Goal: Task Accomplishment & Management: Manage account settings

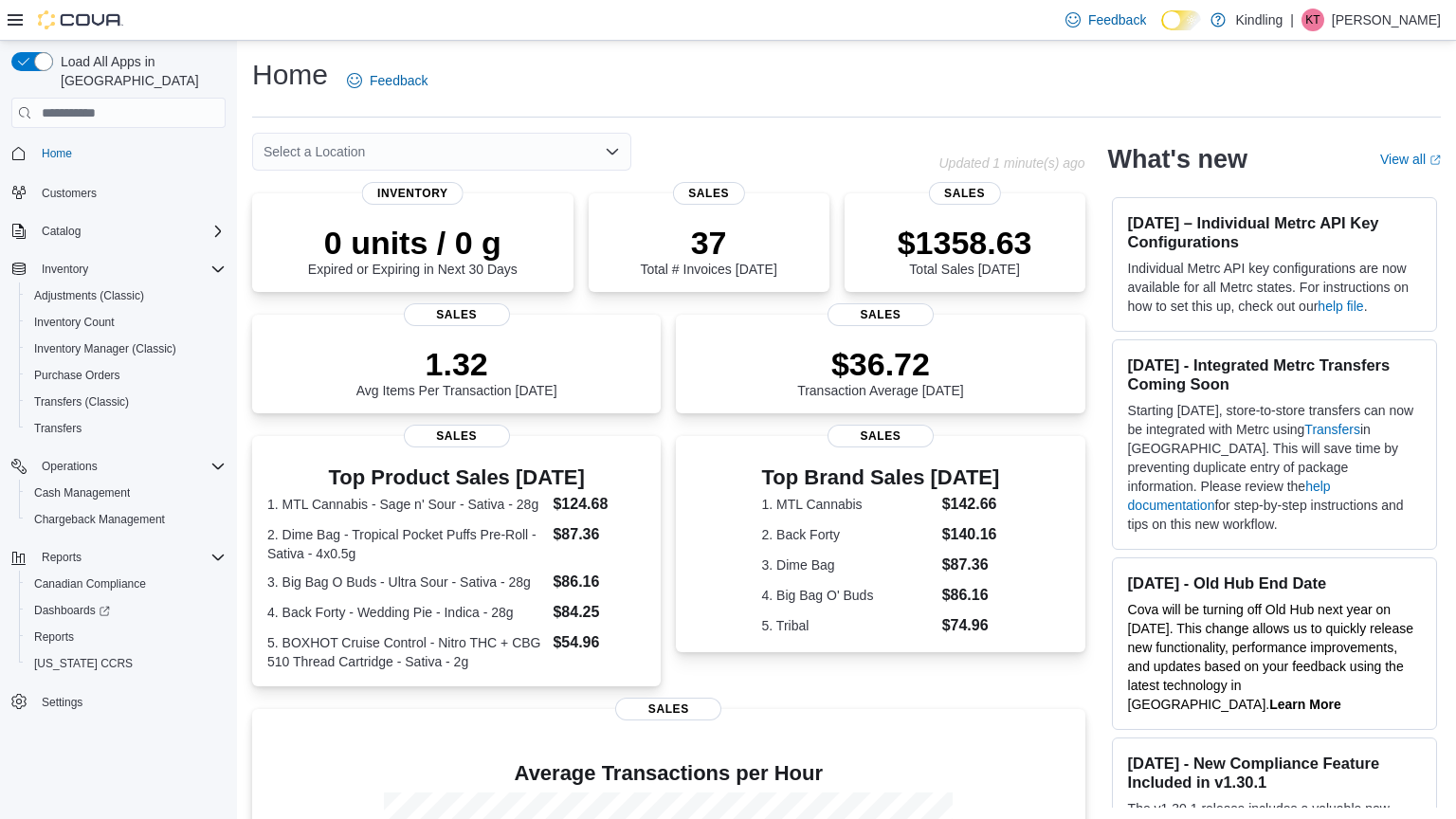
click at [353, 146] on div "Select a Location" at bounding box center [442, 151] width 379 height 38
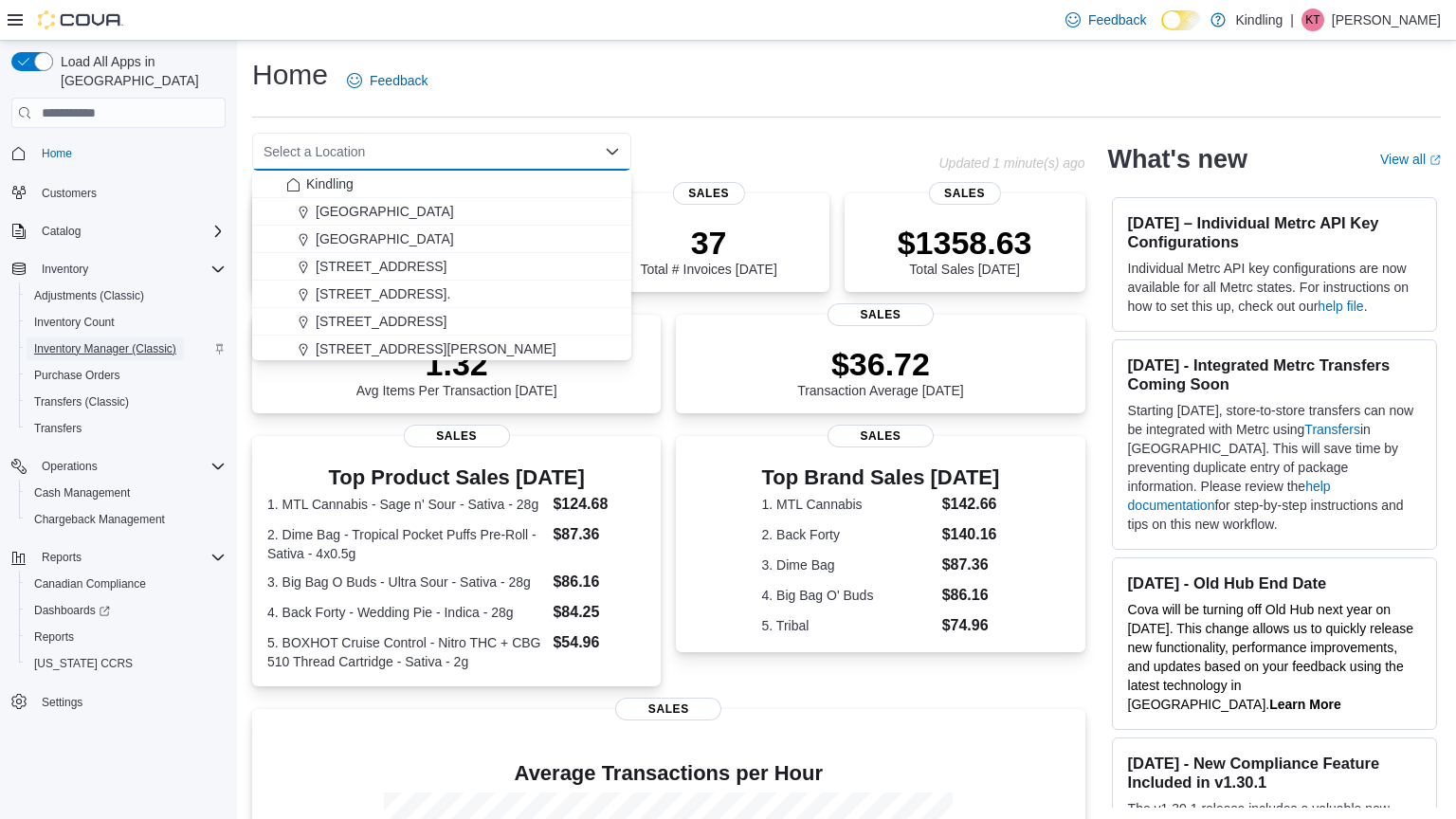
click at [106, 341] on span "Inventory Manager (Classic)" at bounding box center [105, 349] width 142 height 16
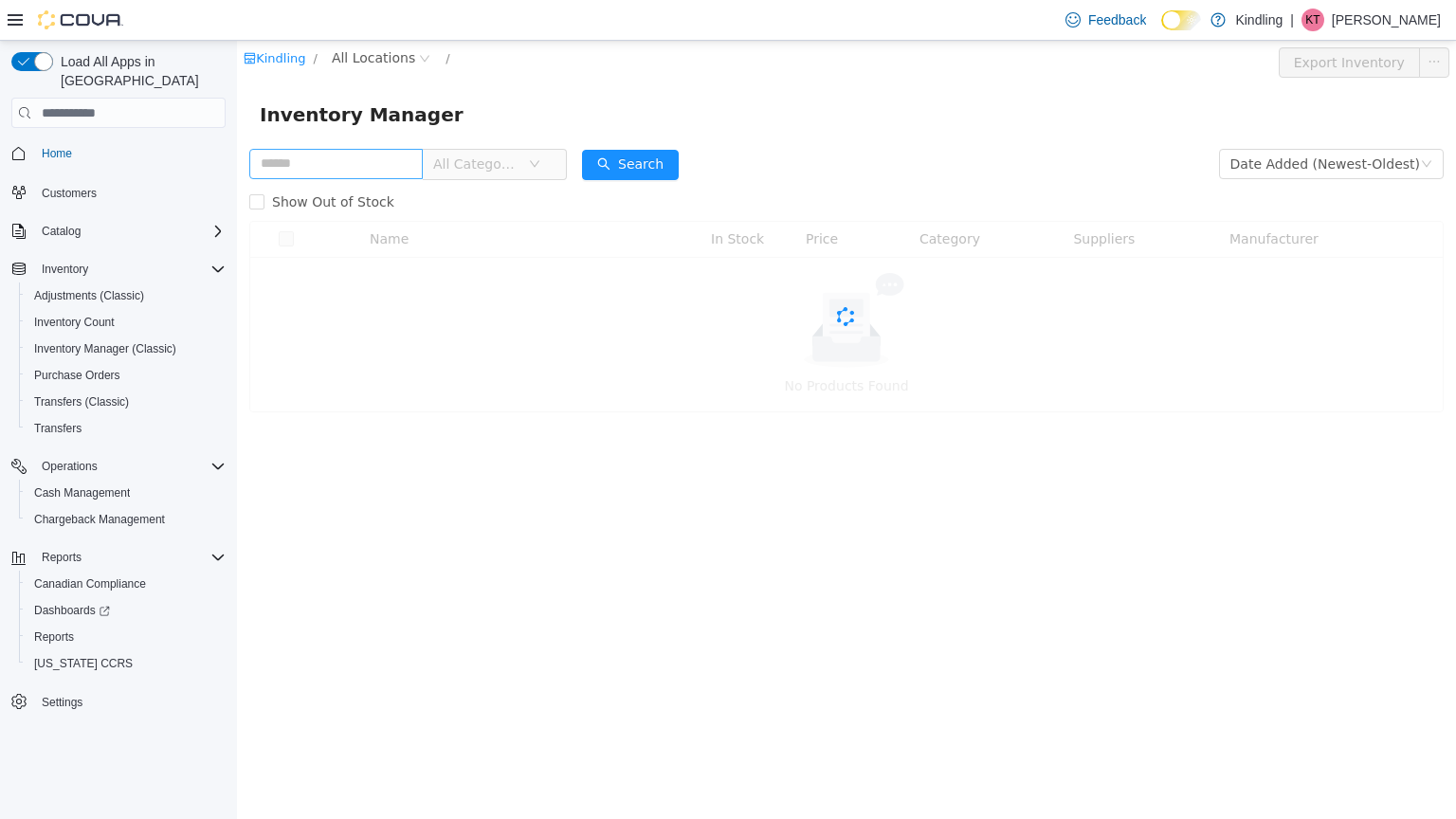
click at [421, 165] on input "text" at bounding box center [336, 163] width 173 height 30
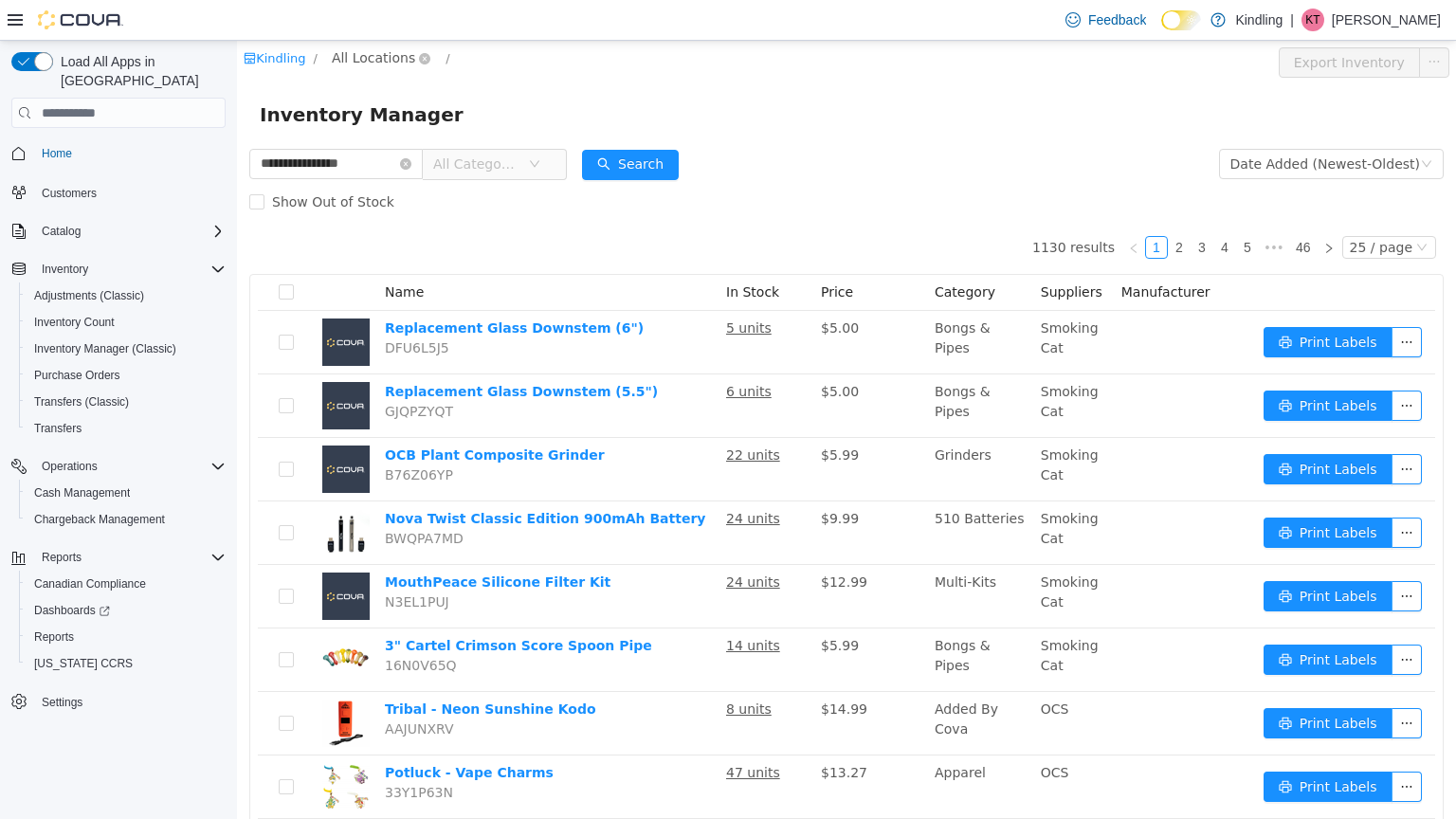
click at [370, 56] on span "All Locations" at bounding box center [373, 57] width 84 height 20
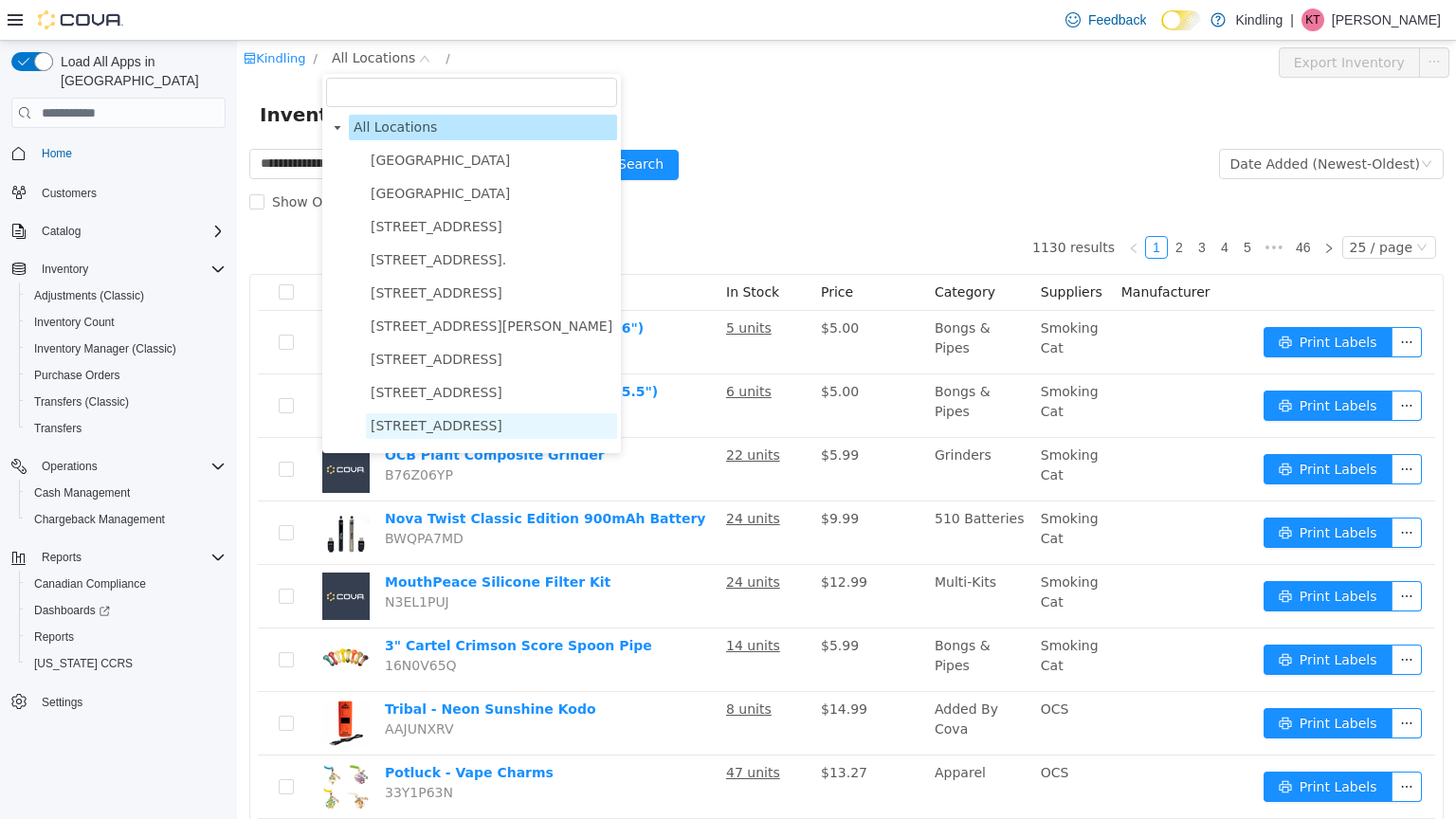
click at [481, 427] on span "[STREET_ADDRESS]" at bounding box center [436, 426] width 131 height 16
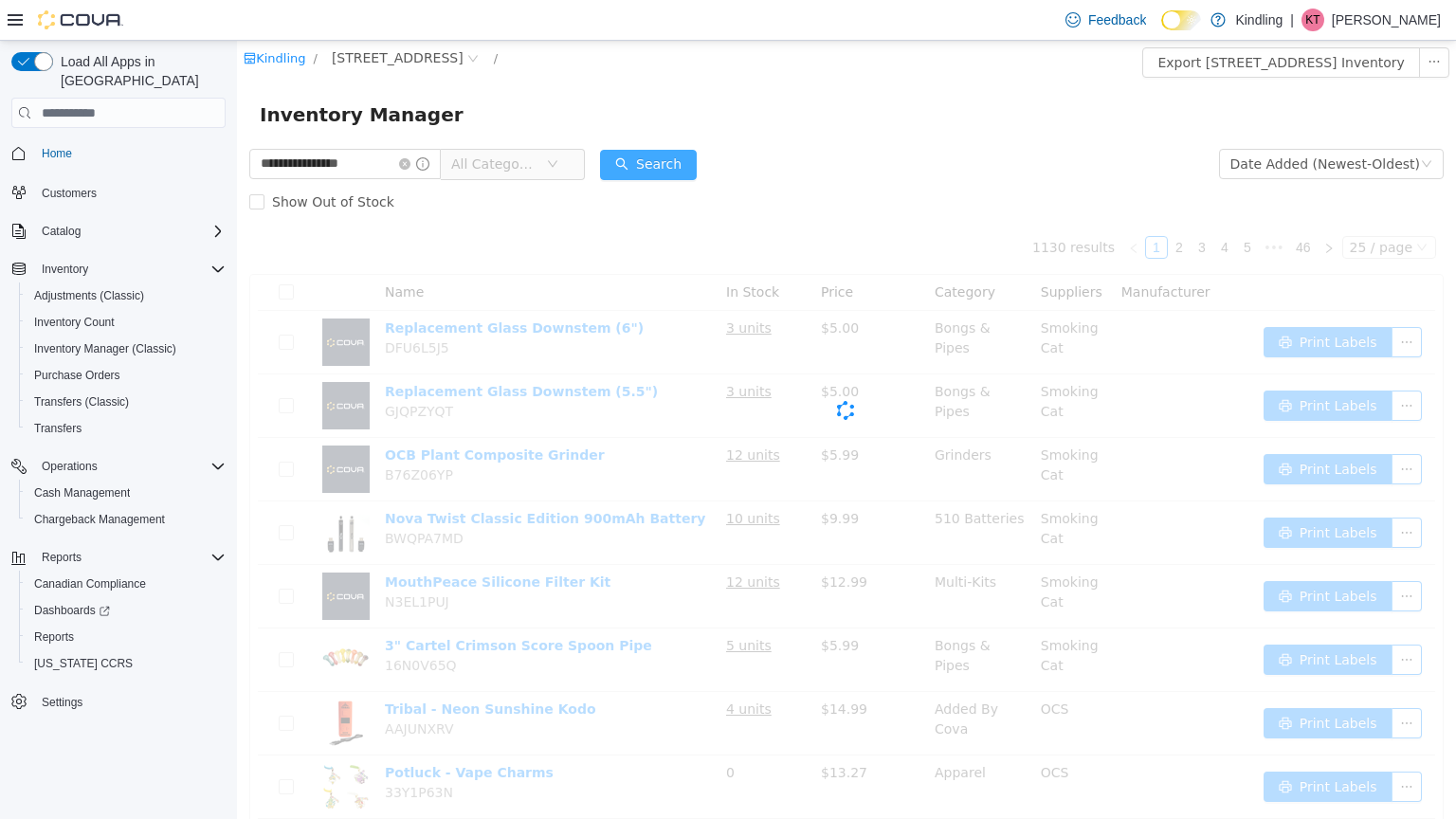
click at [696, 163] on button "Search" at bounding box center [648, 164] width 96 height 30
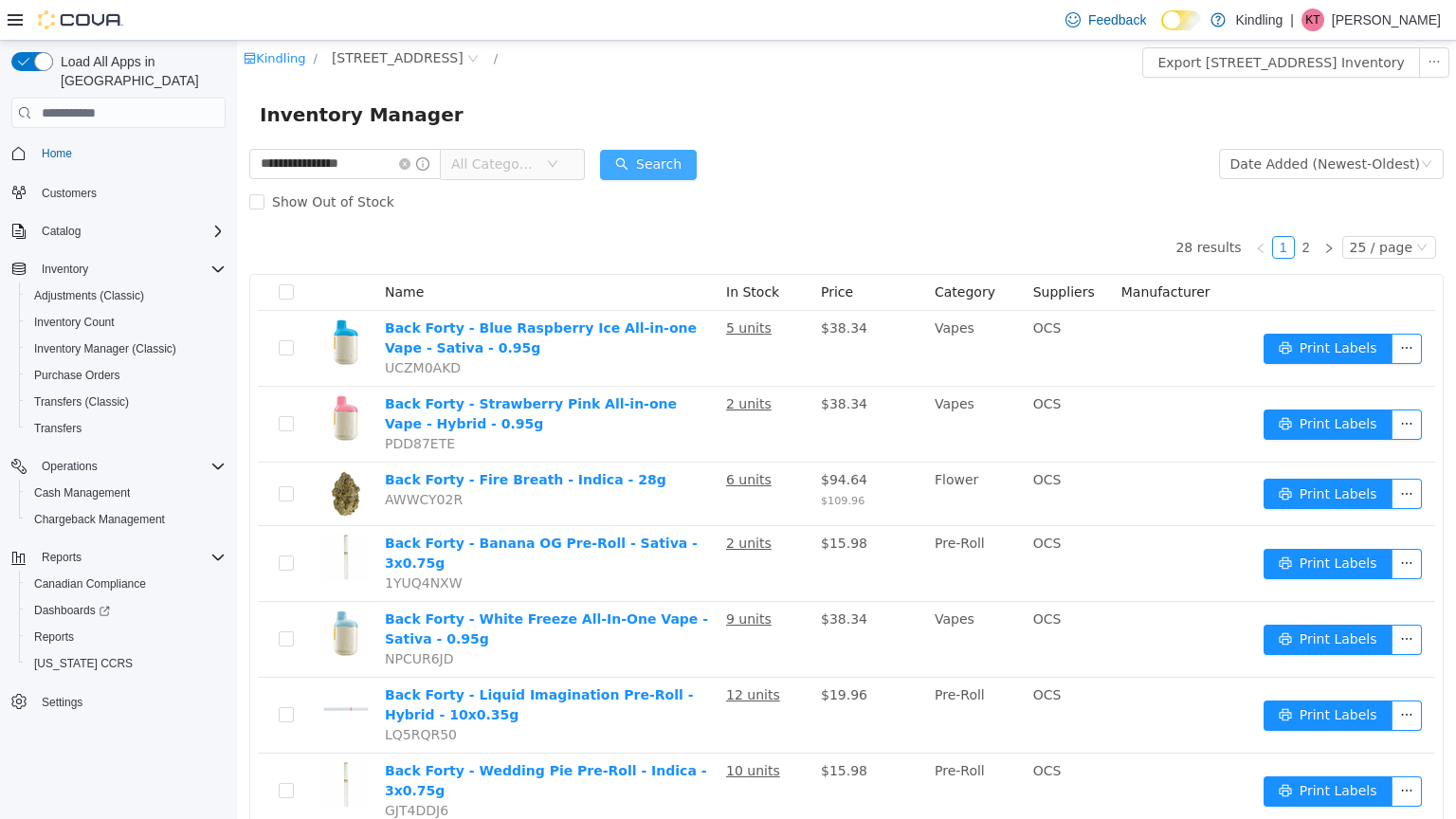
click at [696, 173] on button "Search" at bounding box center [648, 164] width 96 height 30
click at [398, 170] on input "**********" at bounding box center [344, 163] width 192 height 30
type input "*"
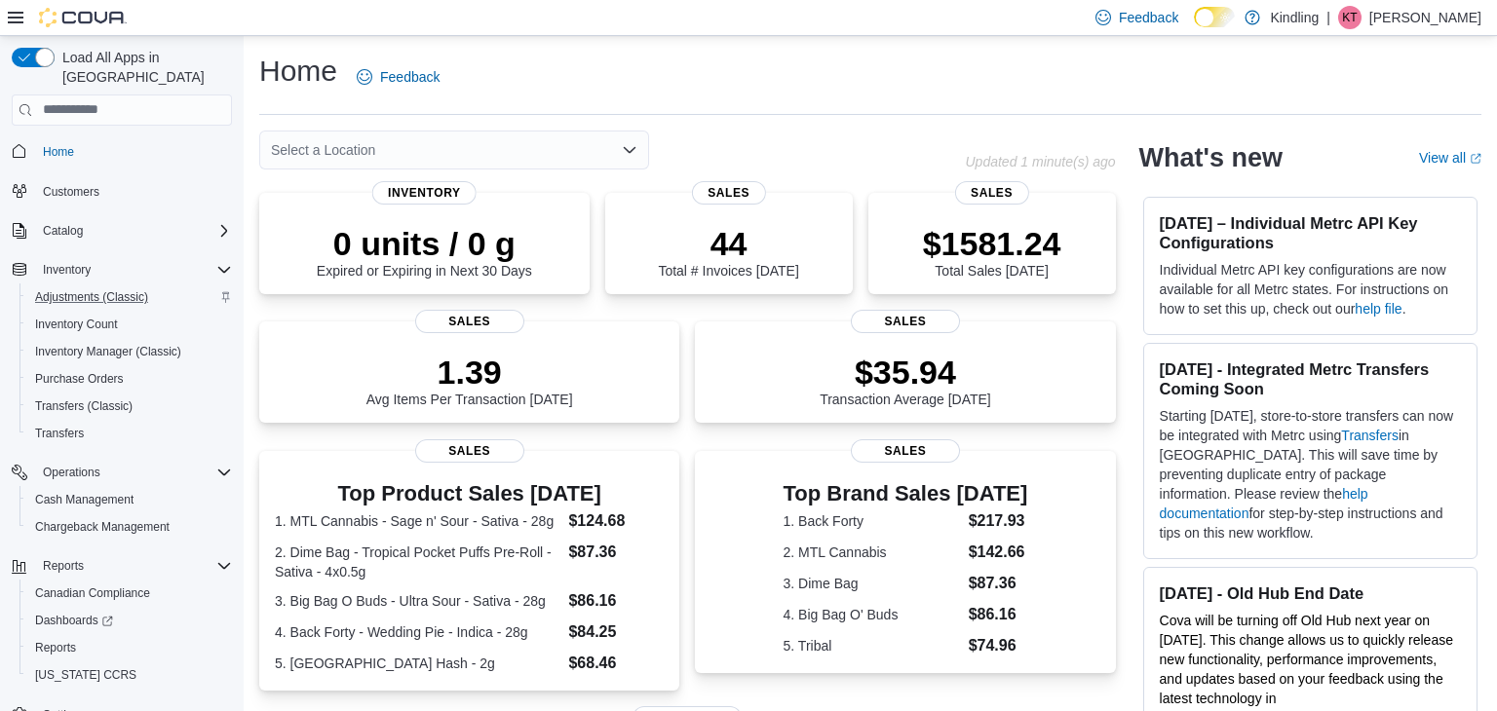
scroll to position [17, 0]
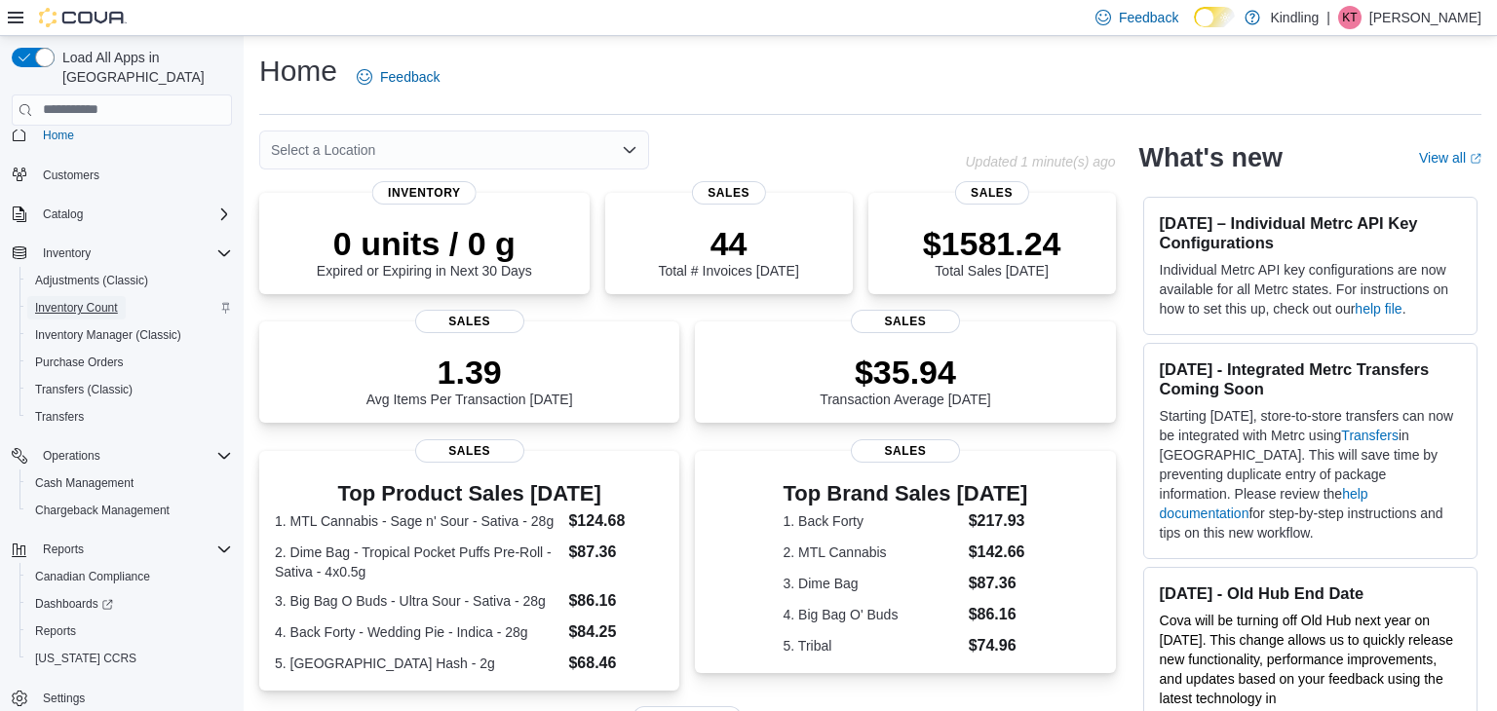
click at [85, 300] on span "Inventory Count" at bounding box center [76, 308] width 83 height 16
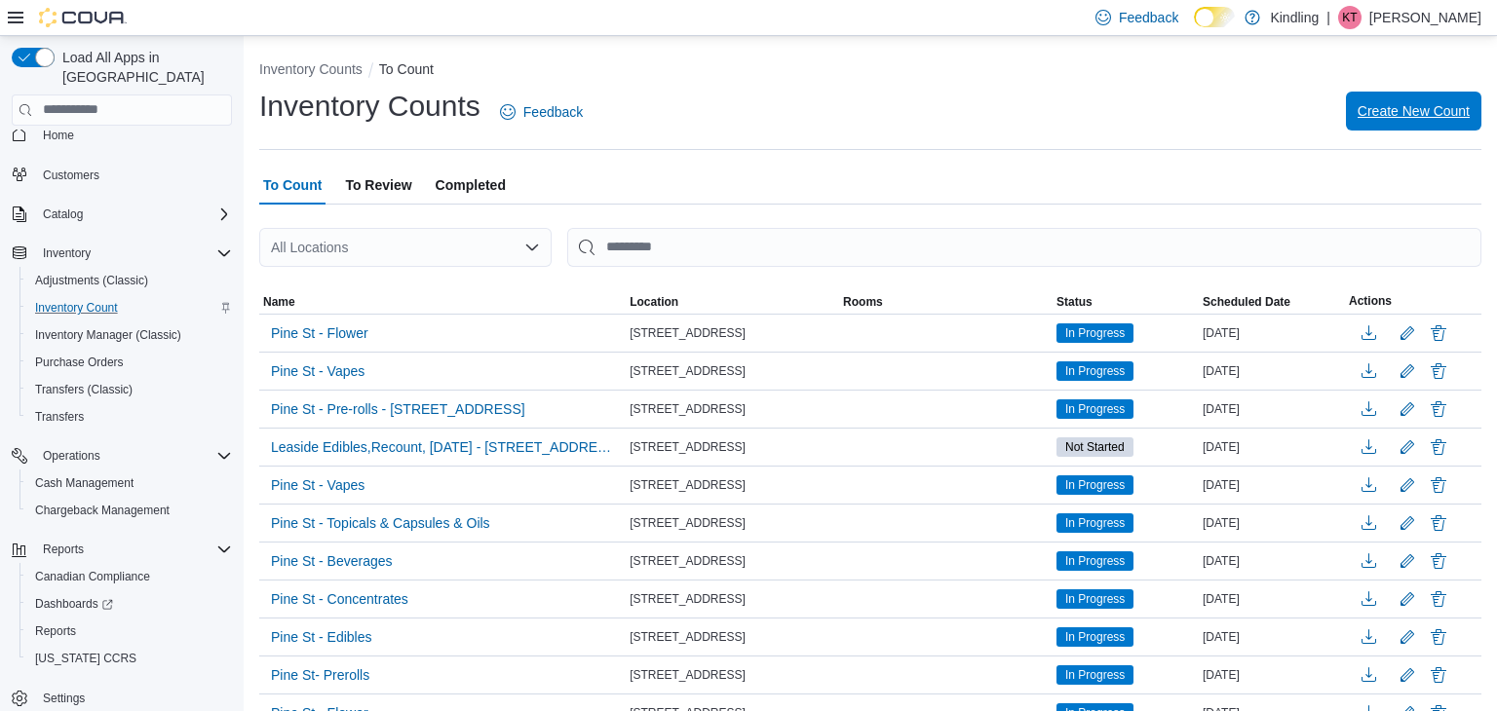
click at [1406, 105] on span "Create New Count" at bounding box center [1413, 110] width 112 height 19
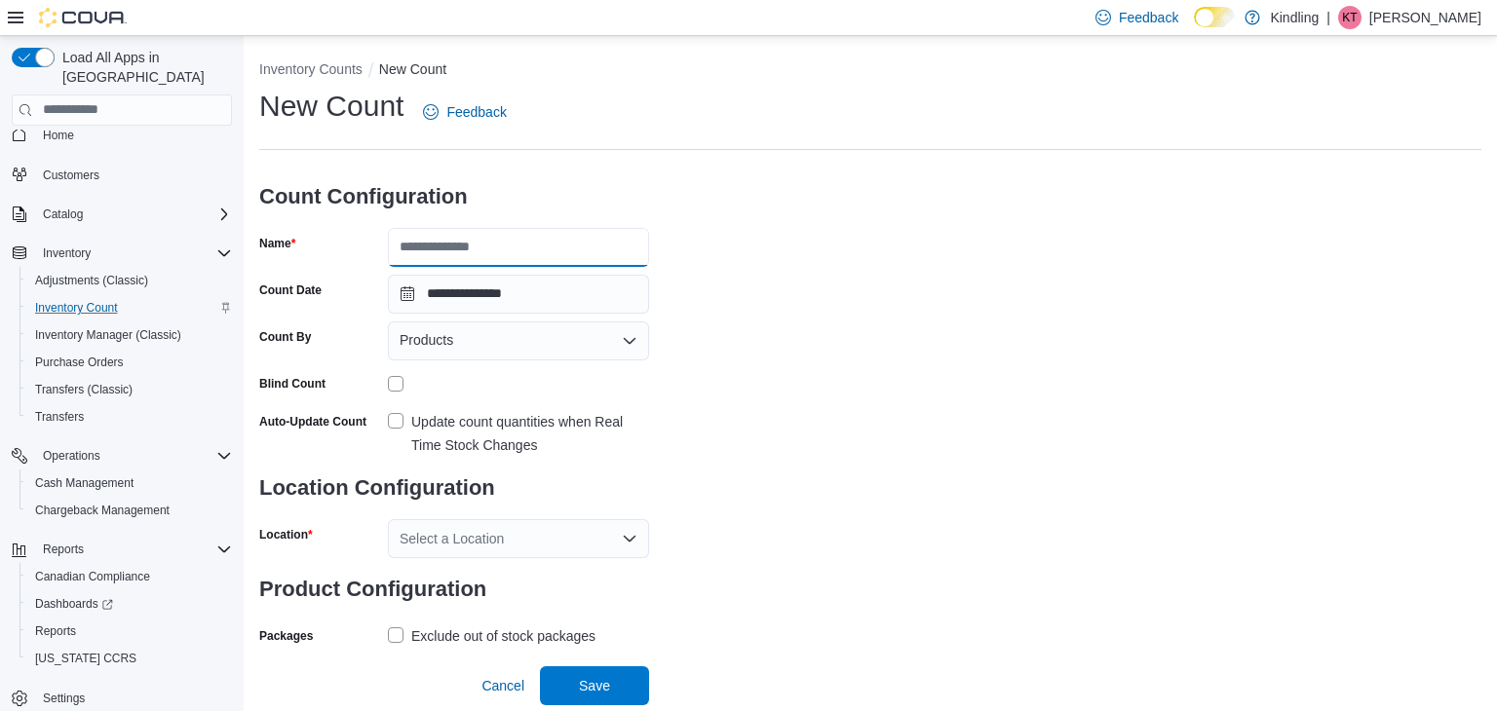
click at [484, 248] on input "Name" at bounding box center [518, 247] width 261 height 39
type input "**********"
click at [573, 360] on form "**********" at bounding box center [454, 408] width 390 height 485
click at [572, 357] on div "Products" at bounding box center [518, 341] width 261 height 39
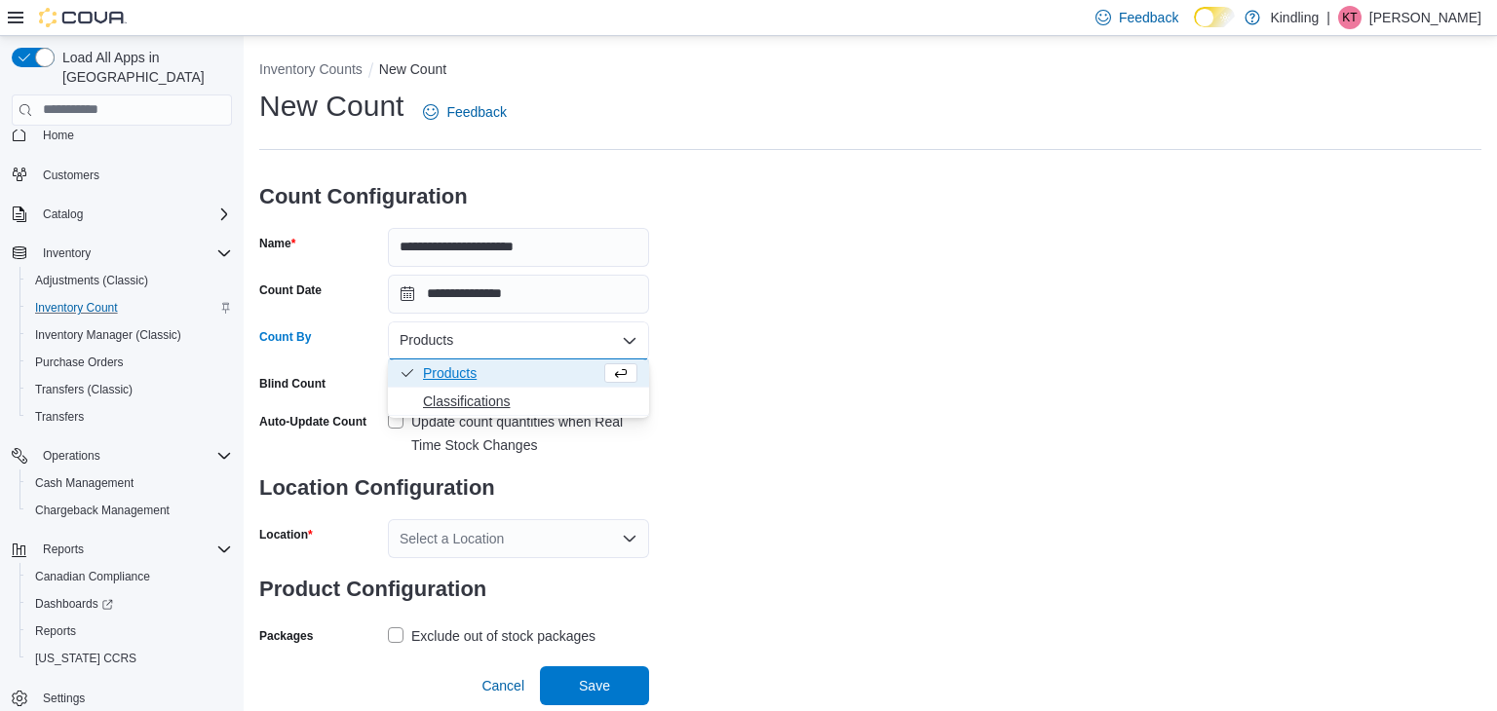
click at [584, 401] on span "Classifications" at bounding box center [530, 401] width 214 height 19
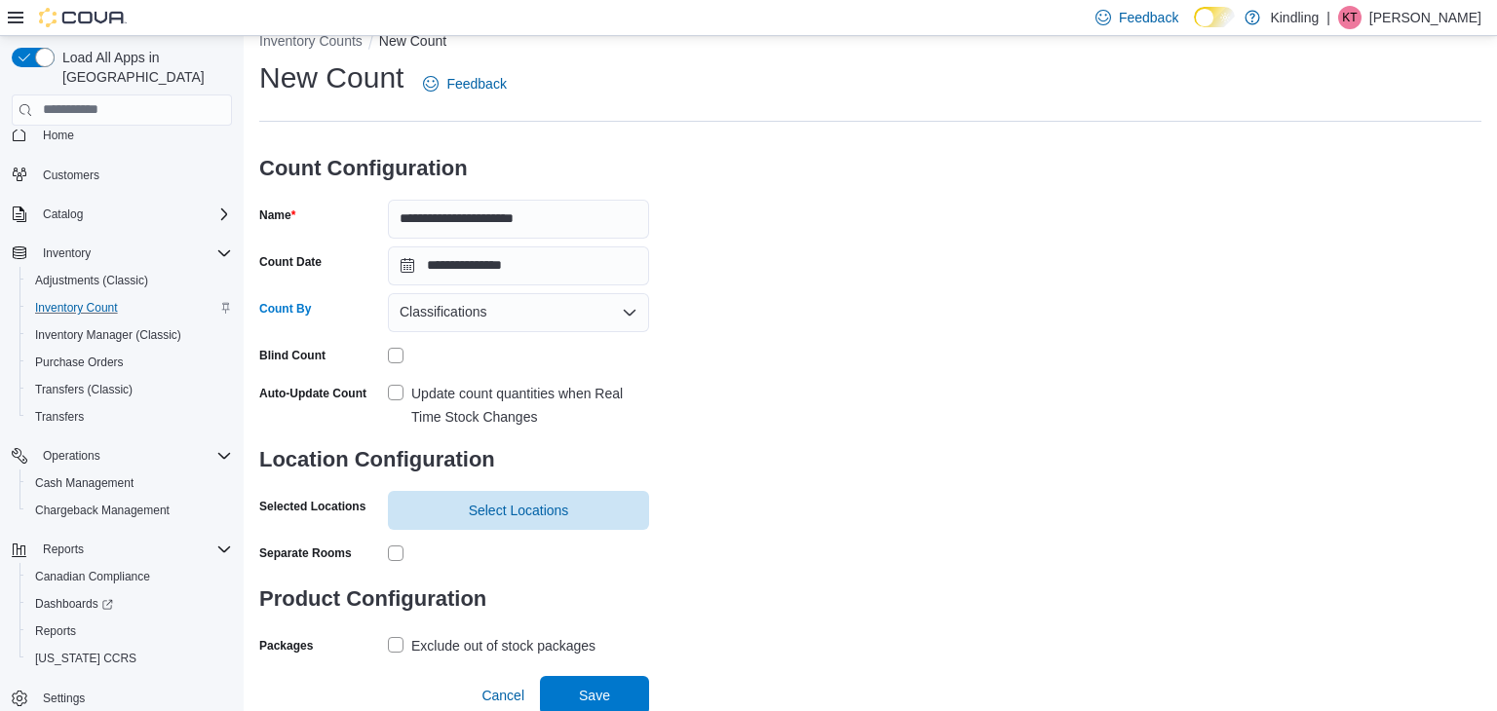
scroll to position [31, 0]
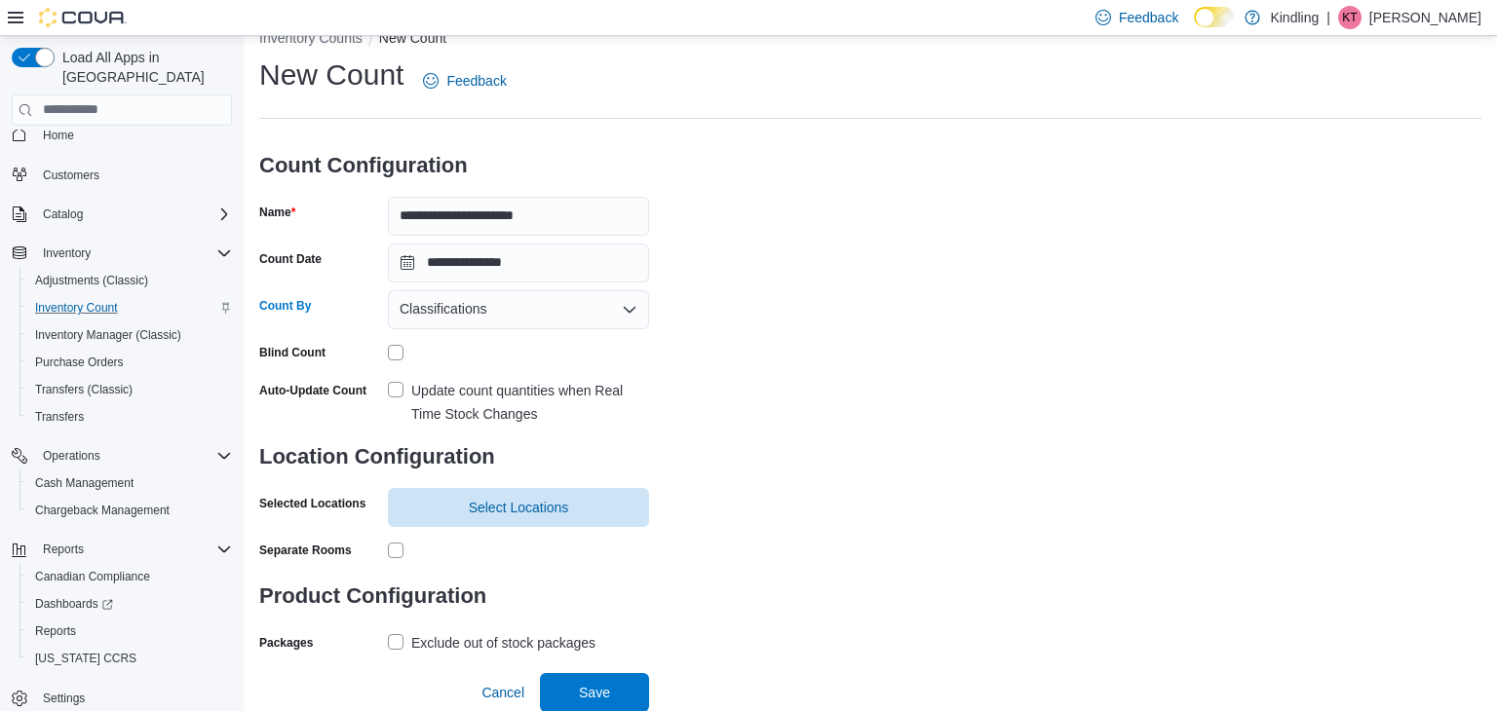
click at [398, 386] on label "Update count quantities when Real Time Stock Changes" at bounding box center [518, 402] width 261 height 47
click at [525, 499] on span "Select Locations" at bounding box center [519, 506] width 100 height 19
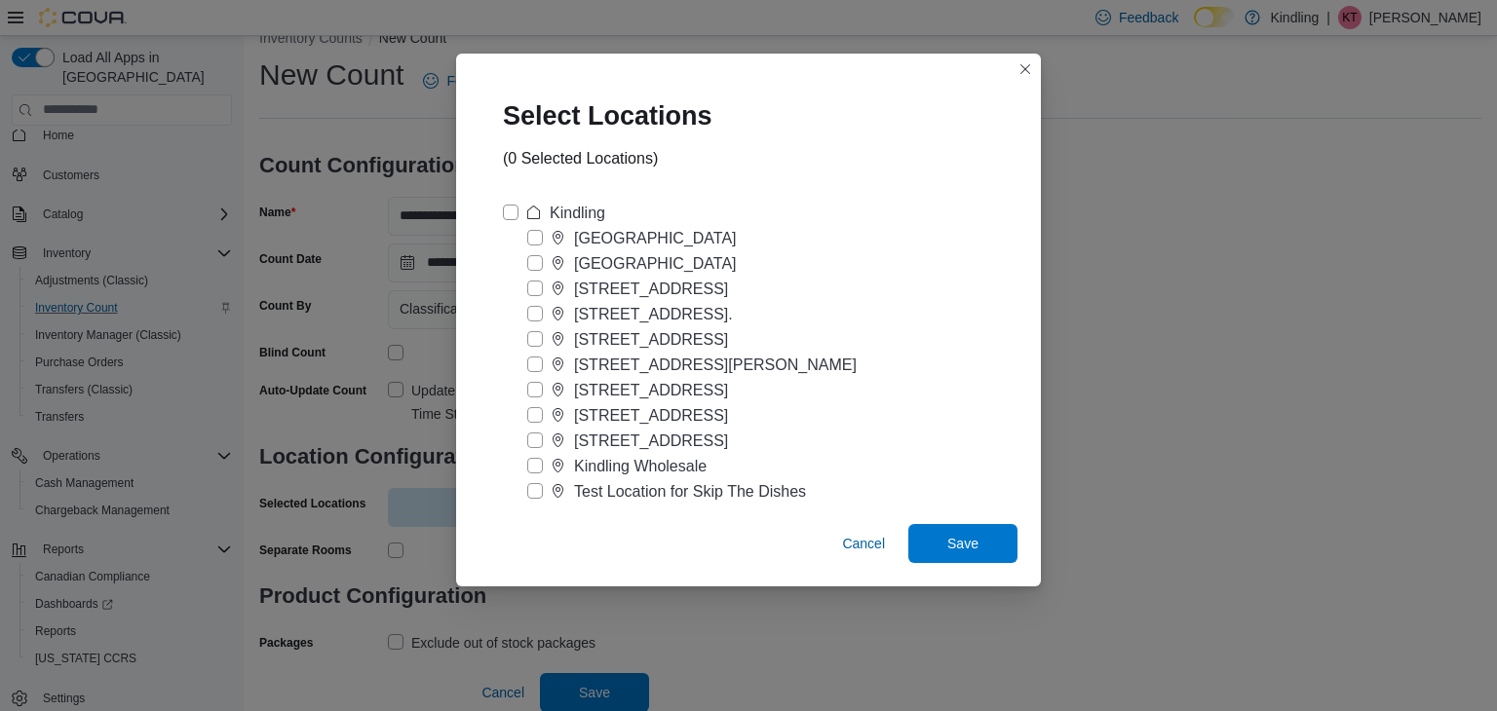
click at [532, 443] on label "[STREET_ADDRESS]" at bounding box center [627, 441] width 201 height 23
click at [927, 541] on span "Save" at bounding box center [963, 542] width 86 height 39
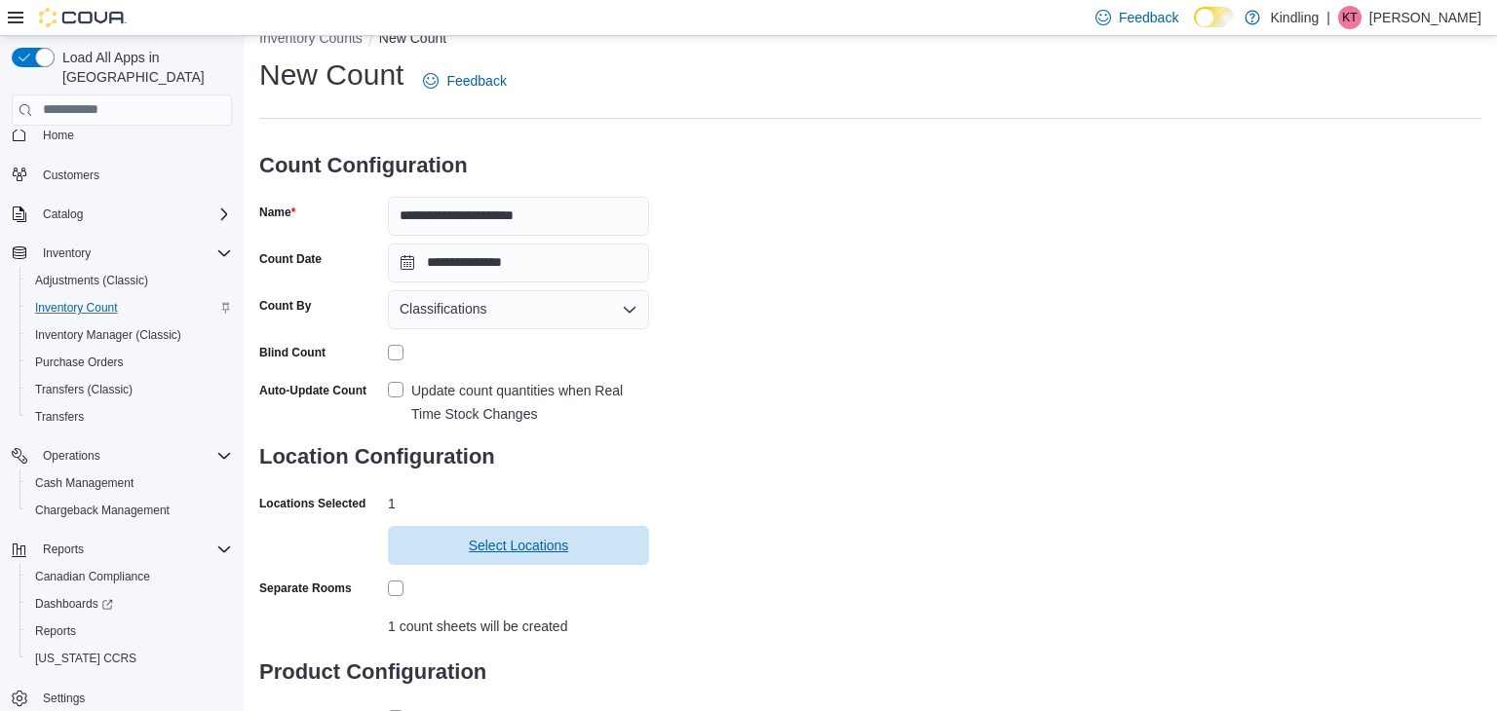
scroll to position [155, 0]
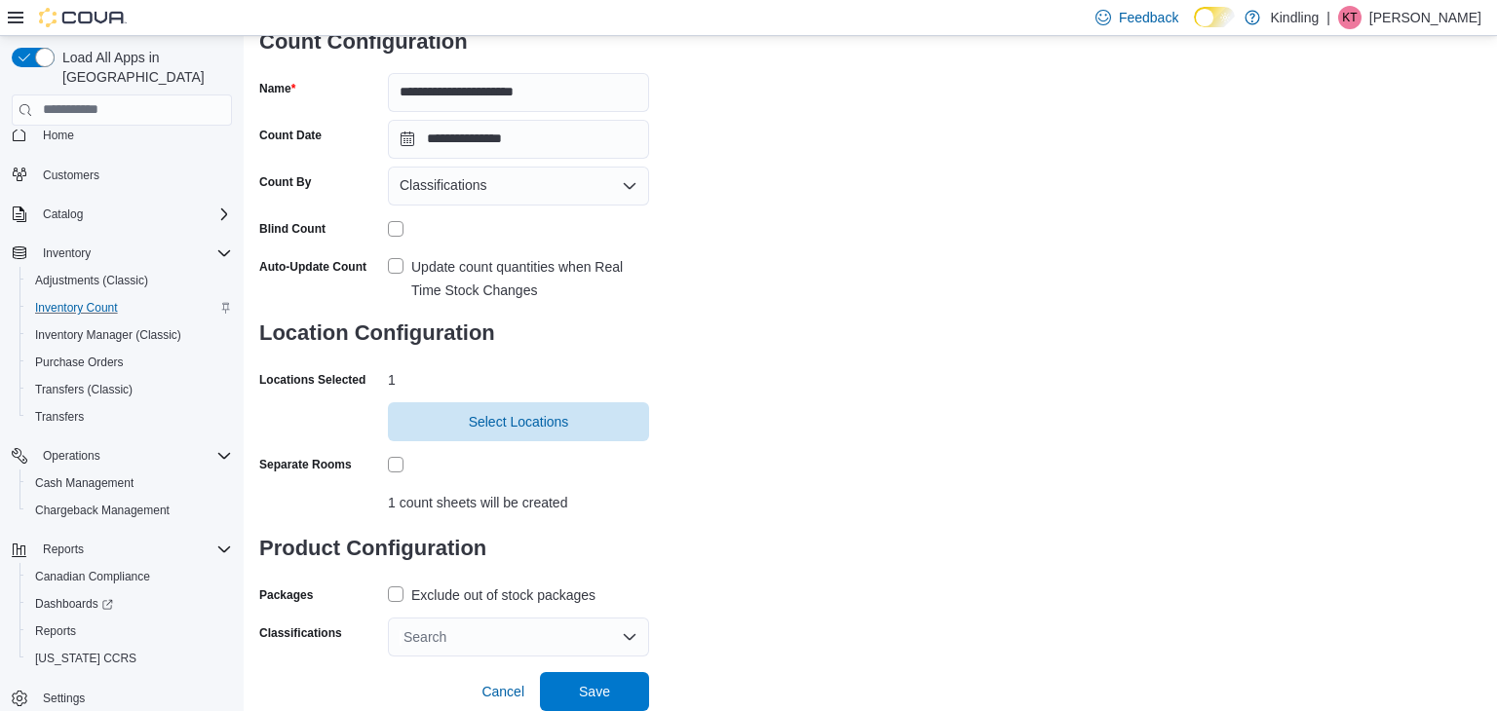
click at [396, 595] on label "Exclude out of stock packages" at bounding box center [492, 595] width 208 height 23
click at [629, 632] on div "Search" at bounding box center [518, 637] width 261 height 39
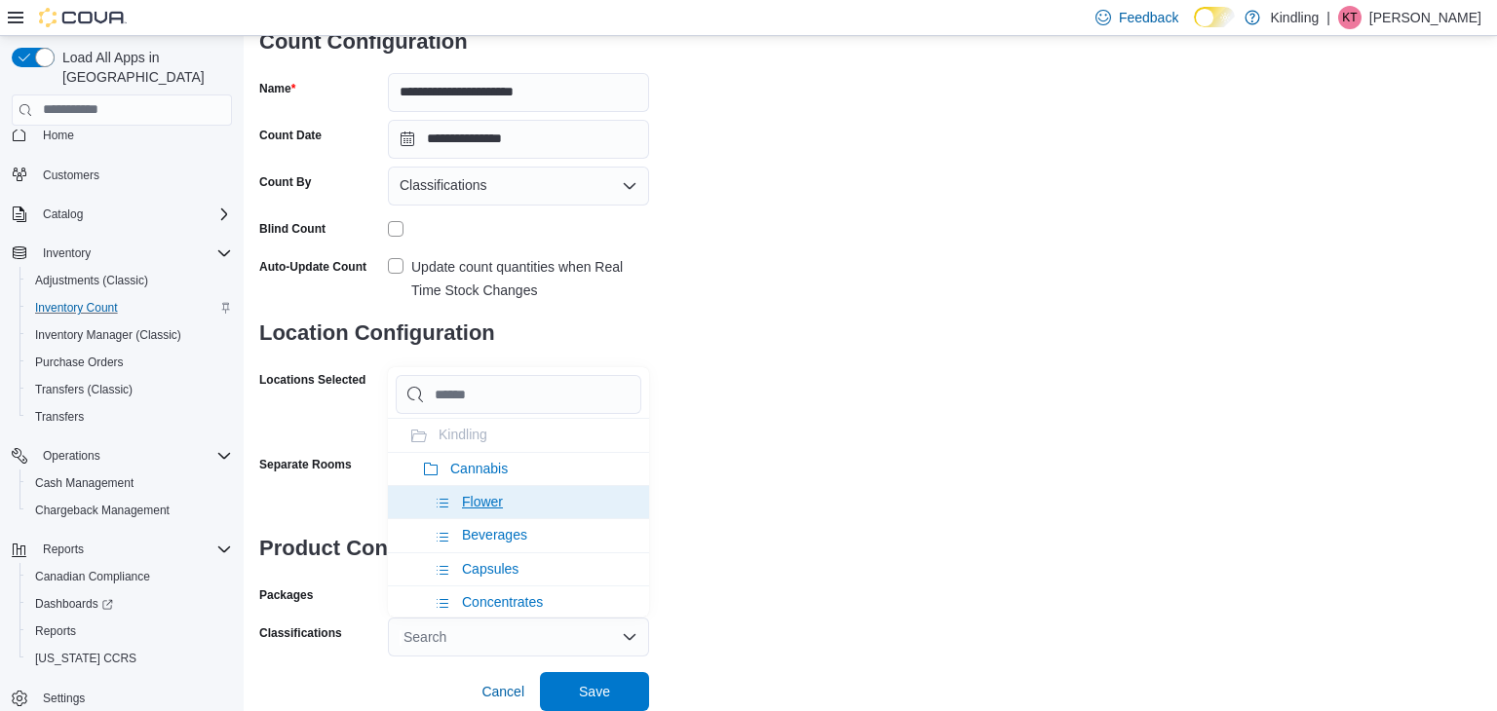
click at [588, 494] on li "Flower" at bounding box center [518, 501] width 261 height 33
click at [816, 550] on div "**********" at bounding box center [870, 294] width 1222 height 725
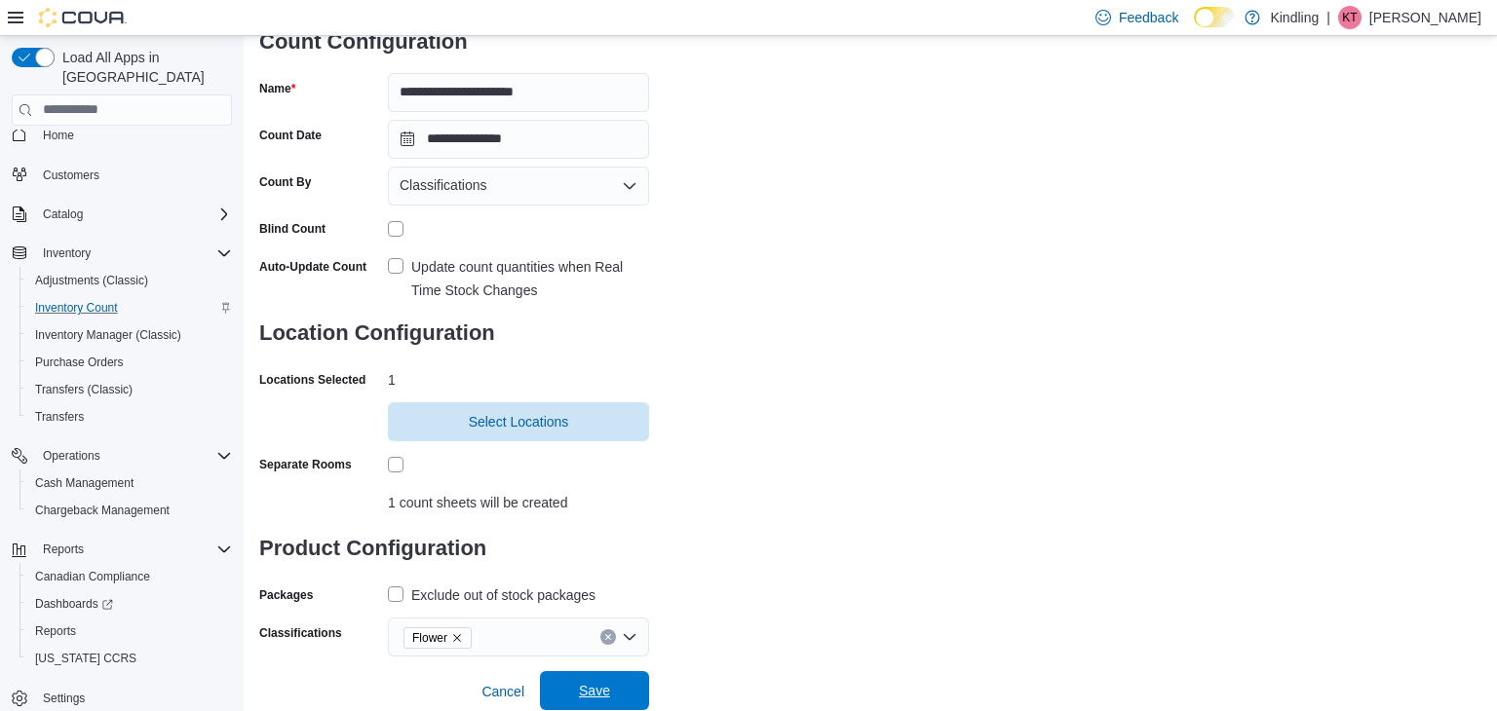
click at [609, 680] on span "Save" at bounding box center [594, 690] width 86 height 39
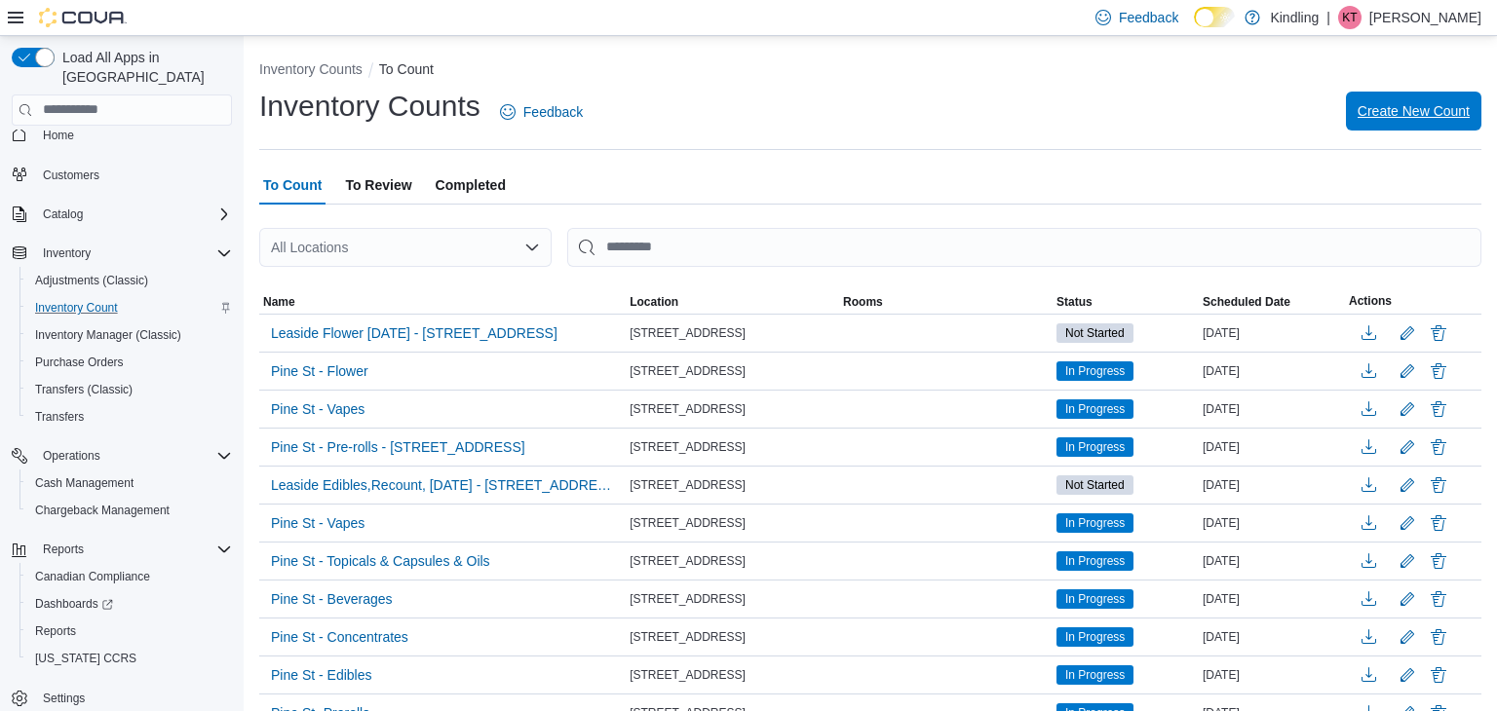
click at [1386, 106] on span "Create New Count" at bounding box center [1413, 110] width 112 height 19
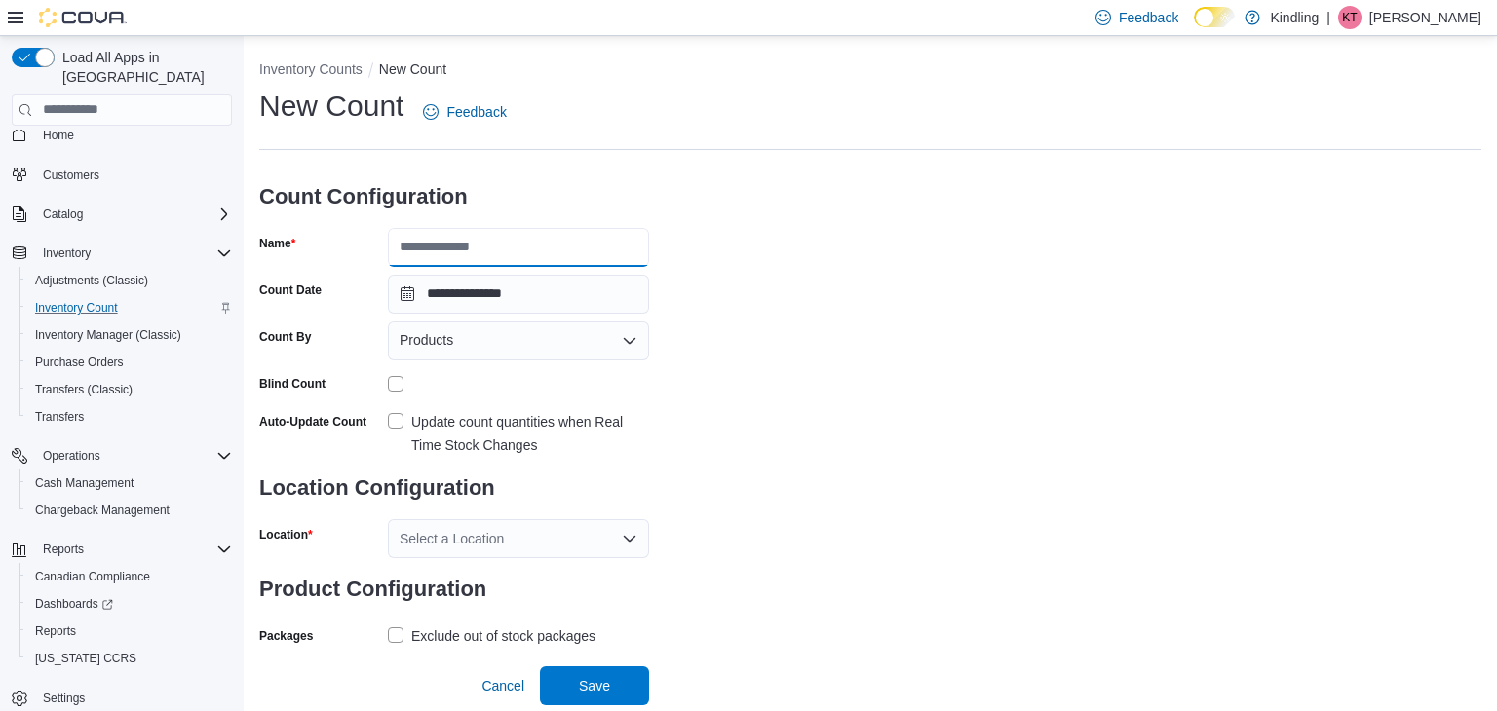
click at [585, 249] on input "Name" at bounding box center [518, 247] width 261 height 39
type input "**********"
click at [618, 337] on div "Products" at bounding box center [518, 341] width 261 height 39
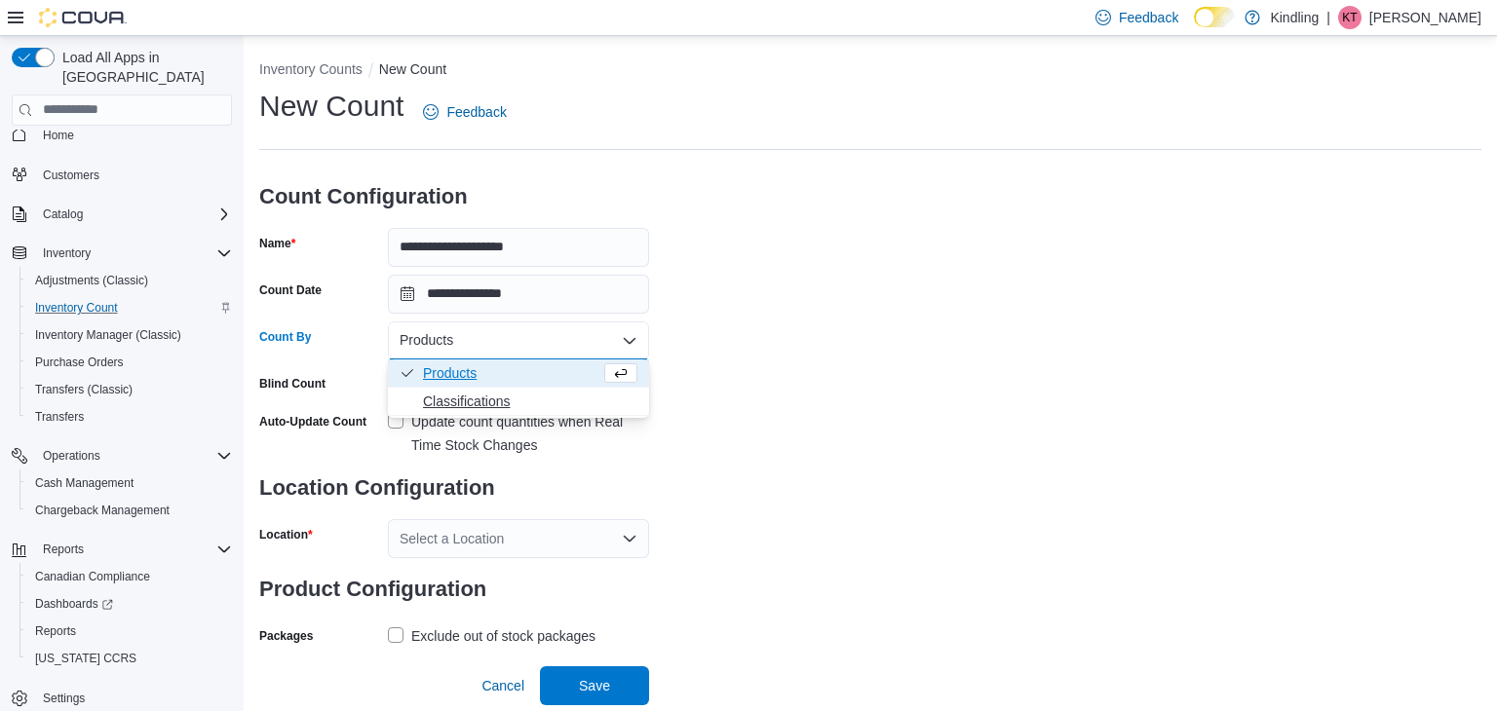
click at [597, 398] on span "Classifications" at bounding box center [530, 401] width 214 height 19
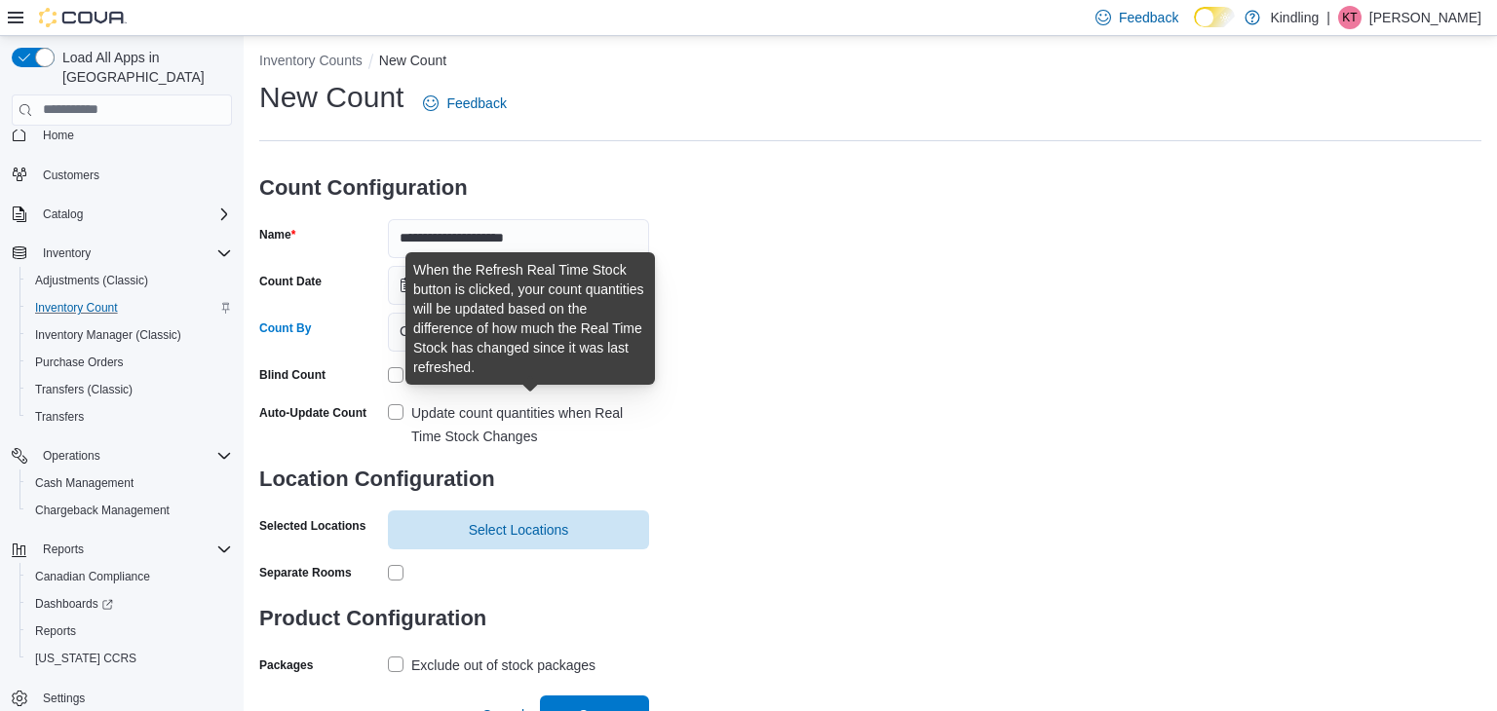
scroll to position [31, 0]
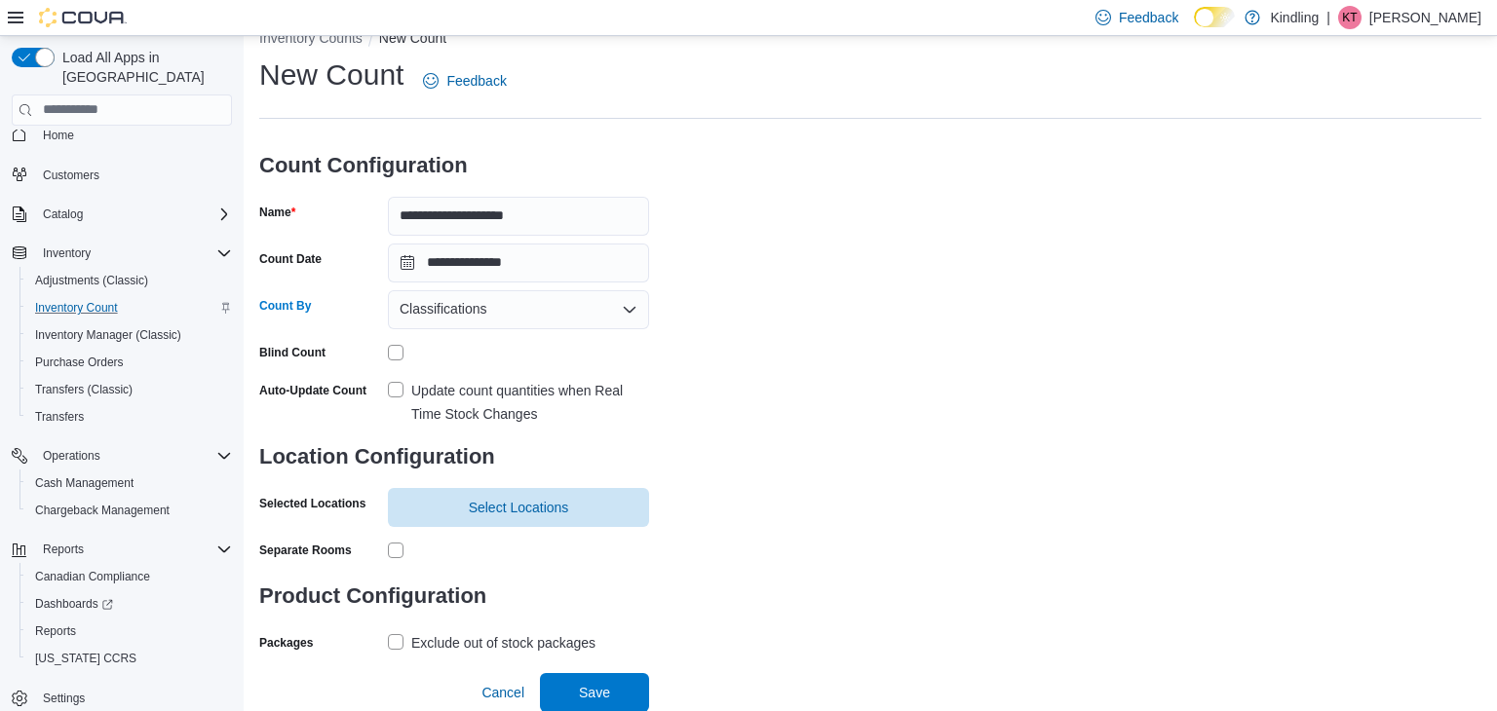
click at [394, 389] on label "Update count quantities when Real Time Stock Changes" at bounding box center [518, 402] width 261 height 47
click at [526, 499] on span "Select Locations" at bounding box center [519, 506] width 100 height 19
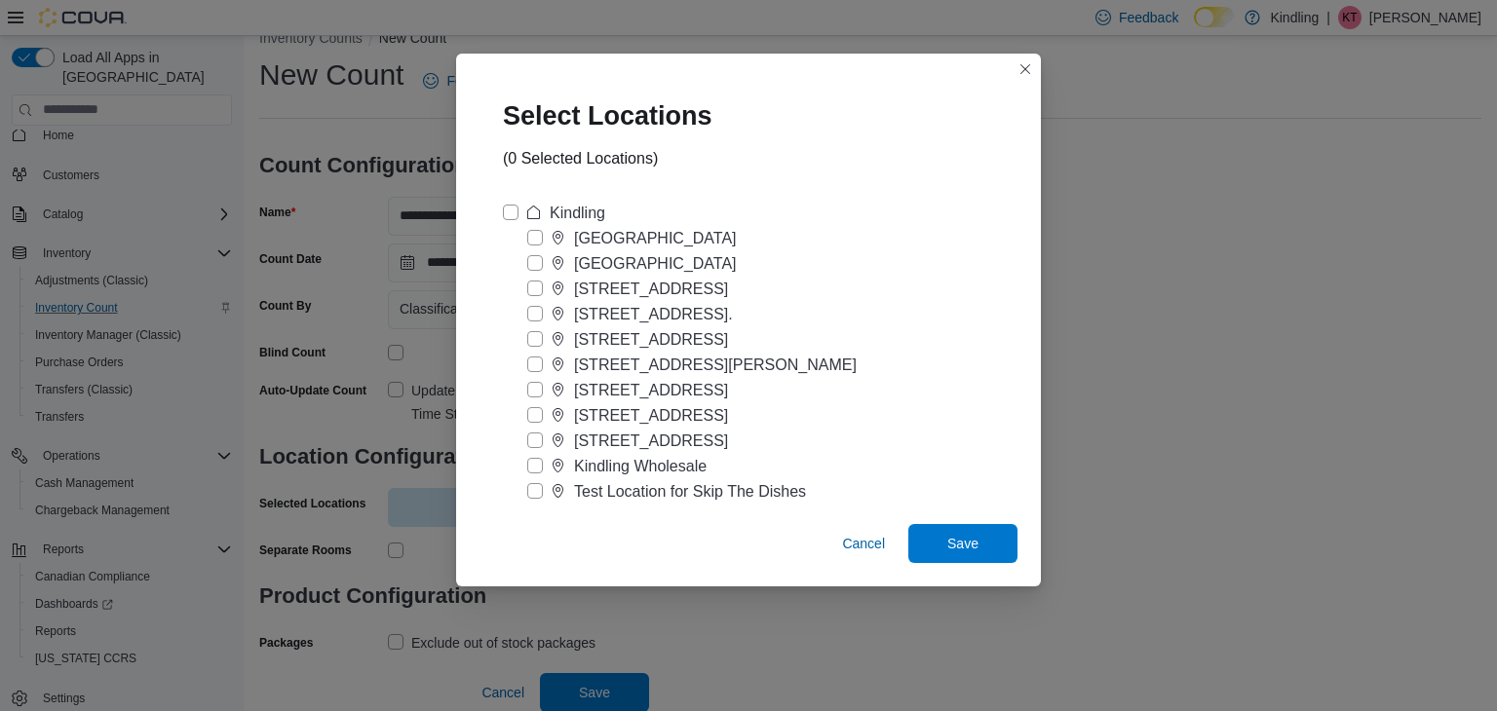
click at [536, 239] on label "[GEOGRAPHIC_DATA]" at bounding box center [631, 238] width 209 height 23
click at [947, 539] on span "Save" at bounding box center [962, 542] width 31 height 19
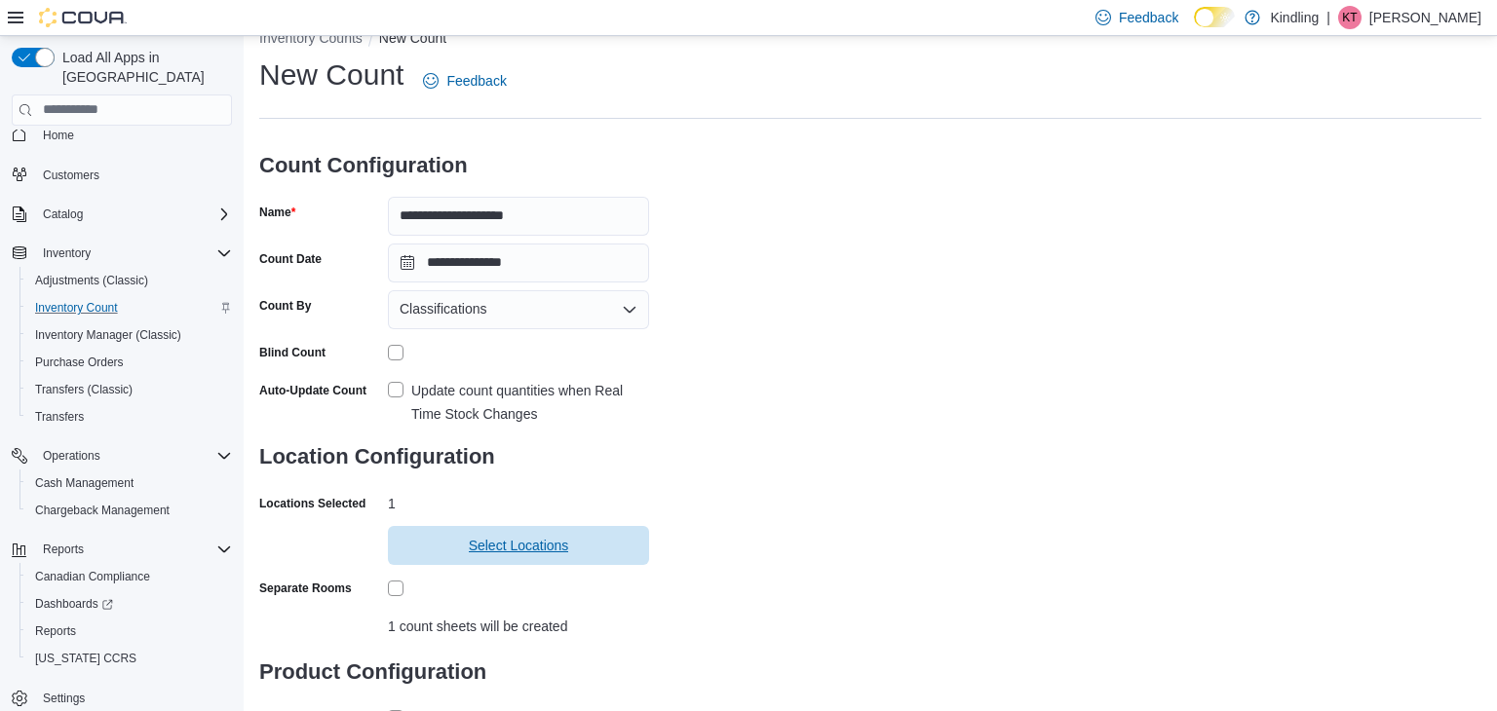
scroll to position [155, 0]
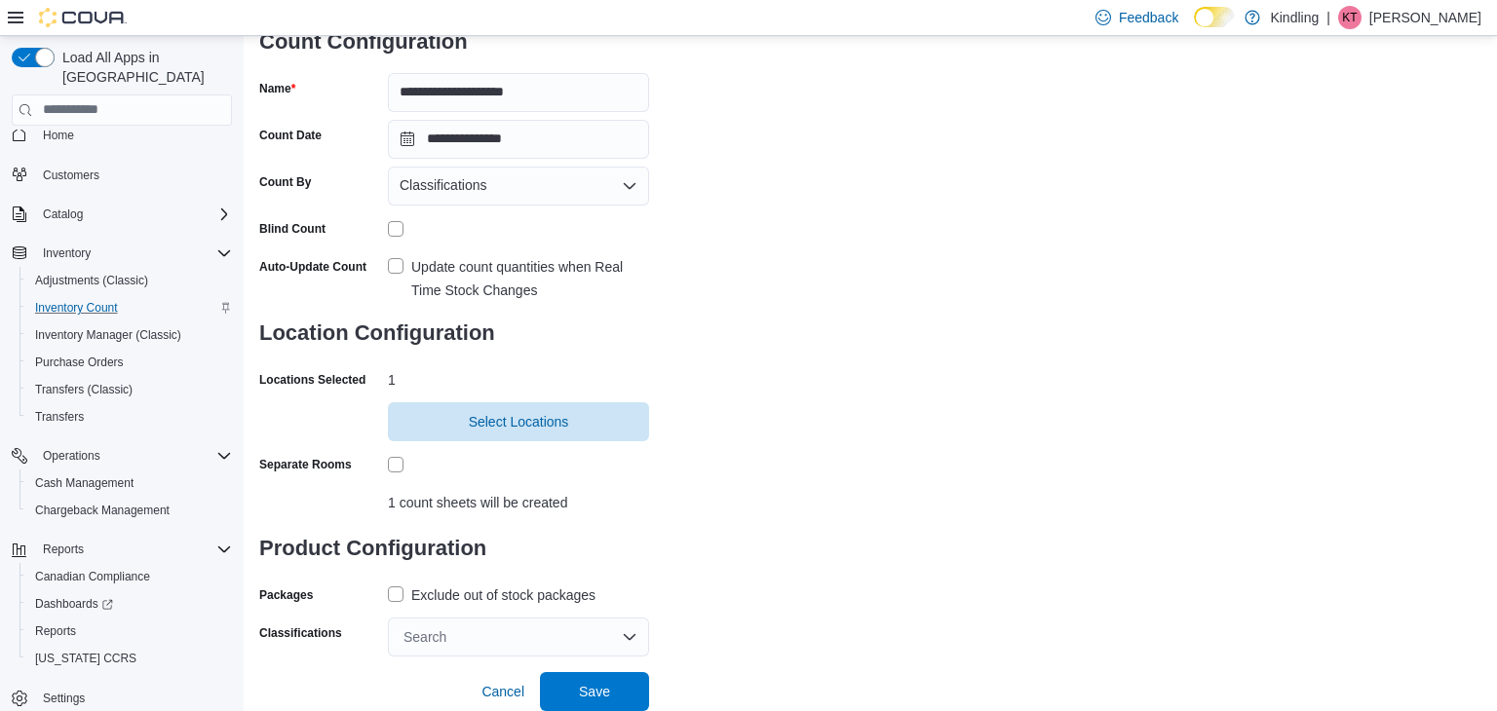
click at [394, 592] on label "Exclude out of stock packages" at bounding box center [492, 595] width 208 height 23
click at [629, 634] on div "Search" at bounding box center [518, 637] width 261 height 39
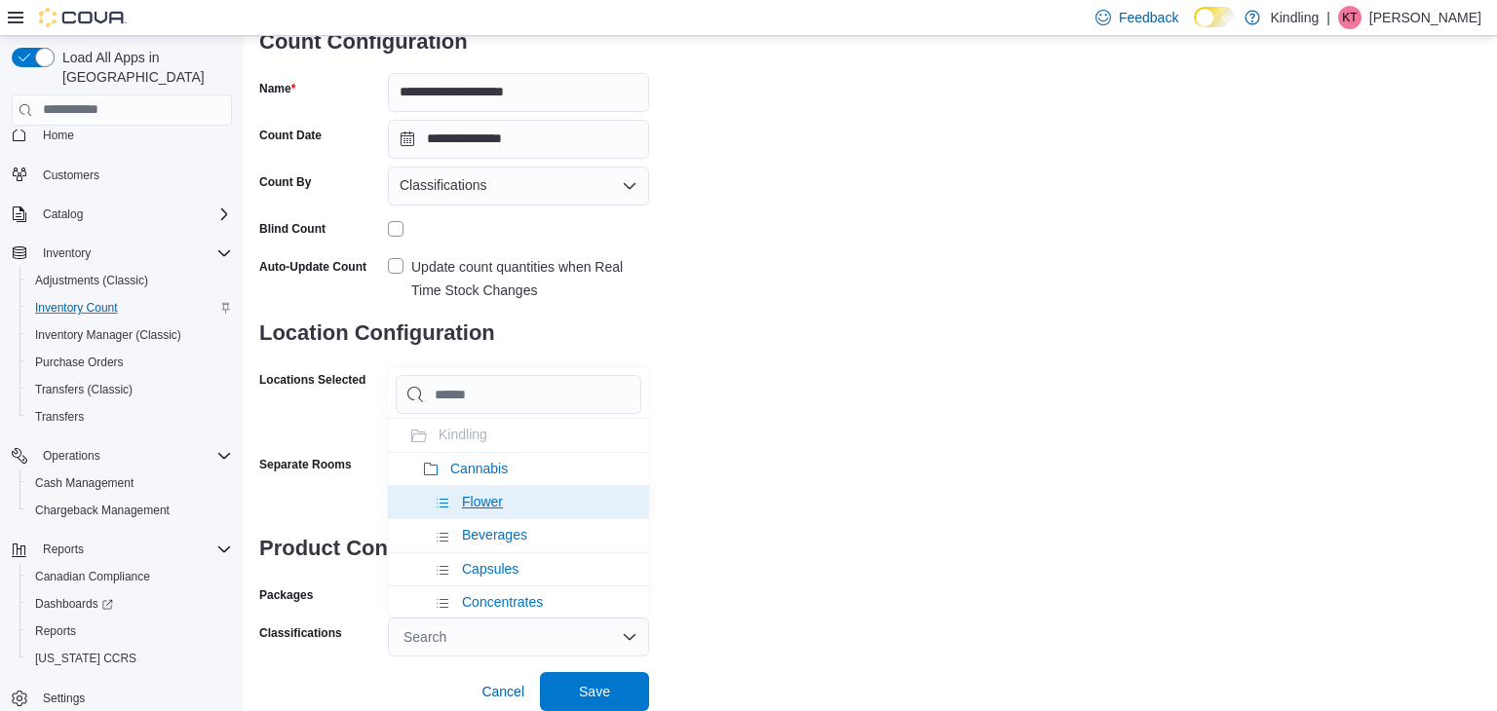
click at [573, 503] on li "Flower" at bounding box center [518, 501] width 261 height 33
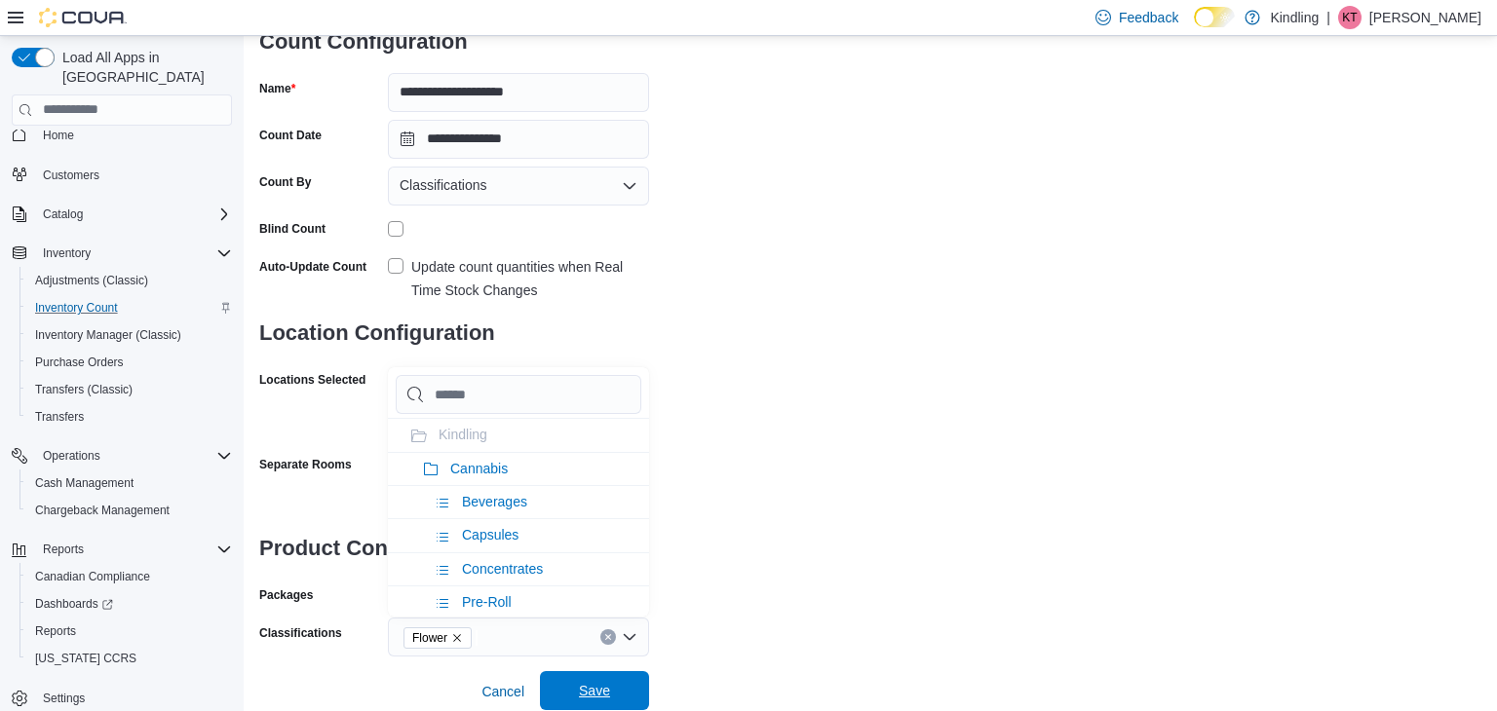
click at [579, 687] on span "Save" at bounding box center [594, 690] width 31 height 19
